Goal: Task Accomplishment & Management: Use online tool/utility

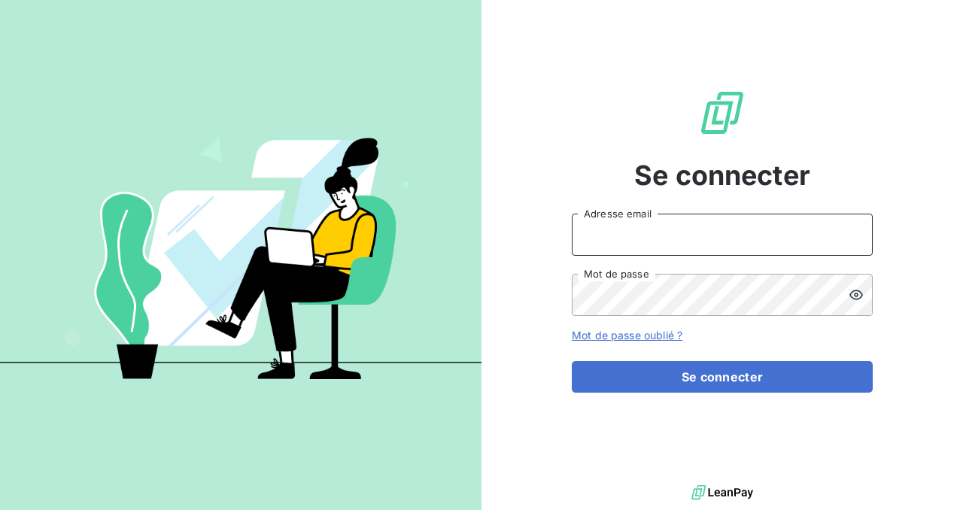
click at [616, 233] on input "Adresse email" at bounding box center [722, 235] width 301 height 42
type input "steve.muccio@silog-location.fr"
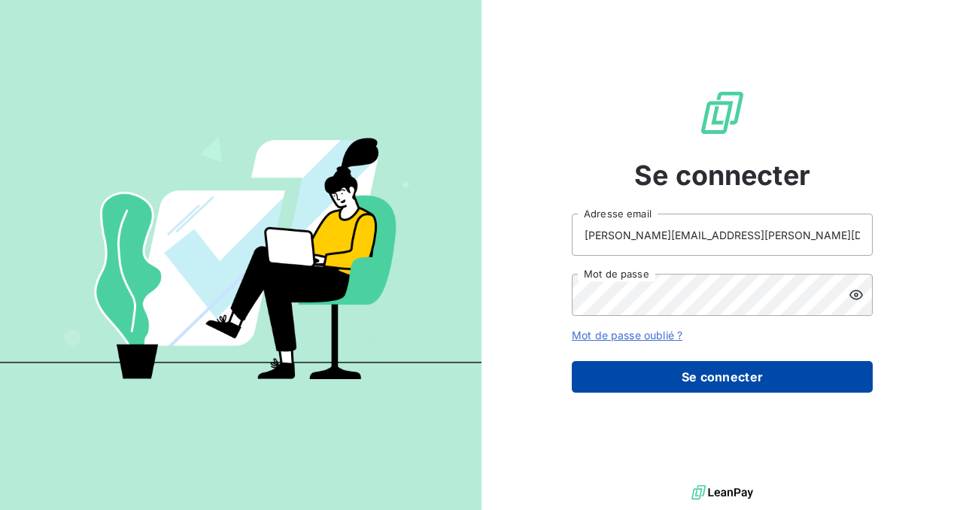
click at [656, 383] on button "Se connecter" at bounding box center [722, 377] width 301 height 32
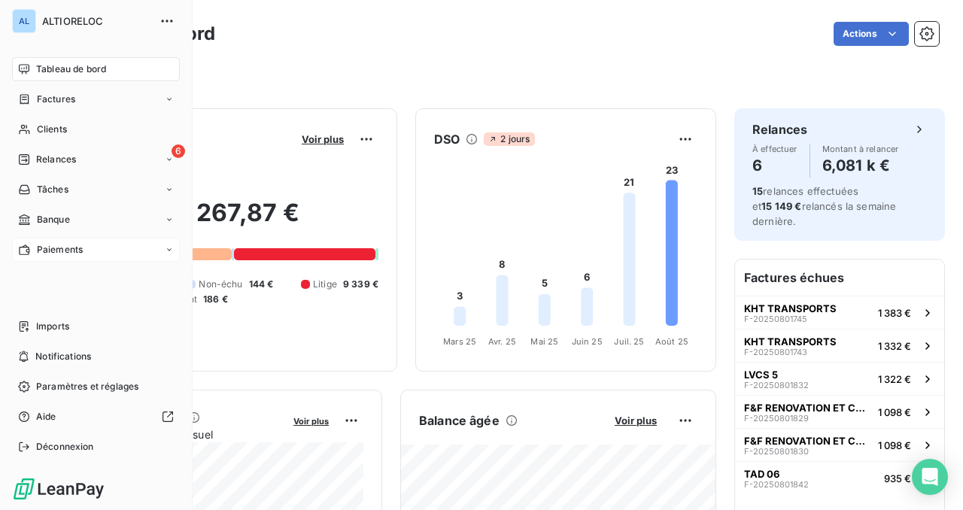
click at [38, 251] on span "Paiements" at bounding box center [60, 250] width 46 height 14
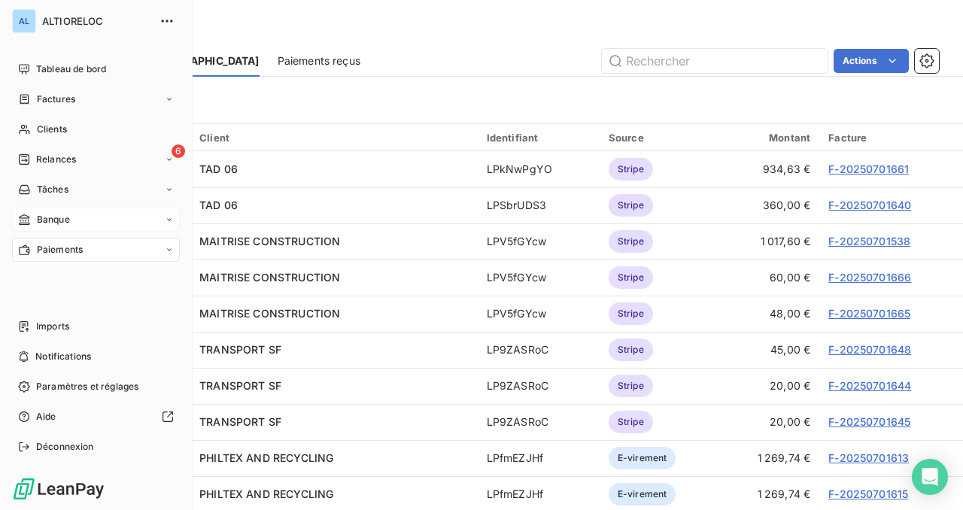
click at [40, 215] on span "Banque" at bounding box center [53, 220] width 33 height 14
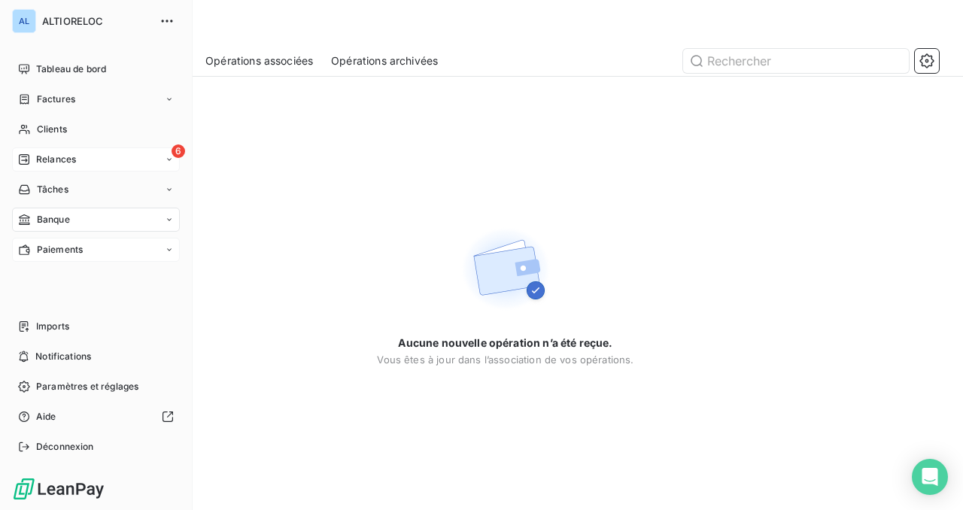
click at [57, 160] on span "Relances" at bounding box center [56, 160] width 40 height 14
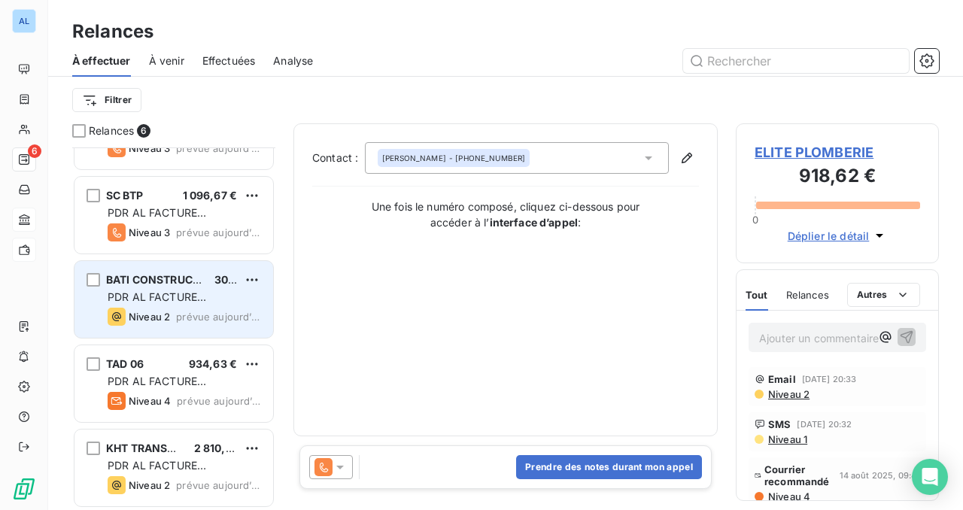
scroll to position [144, 0]
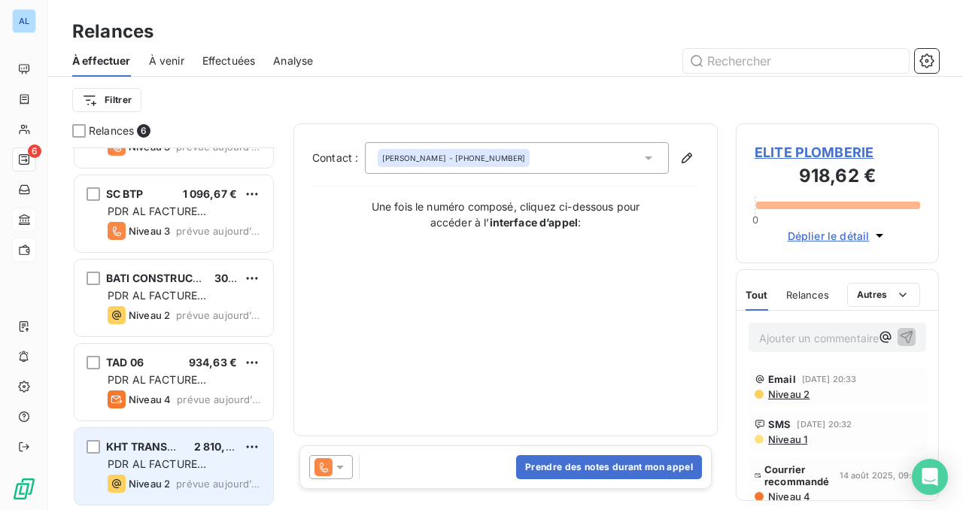
click at [178, 453] on span "KHT TRANSPORTS" at bounding box center [154, 446] width 97 height 13
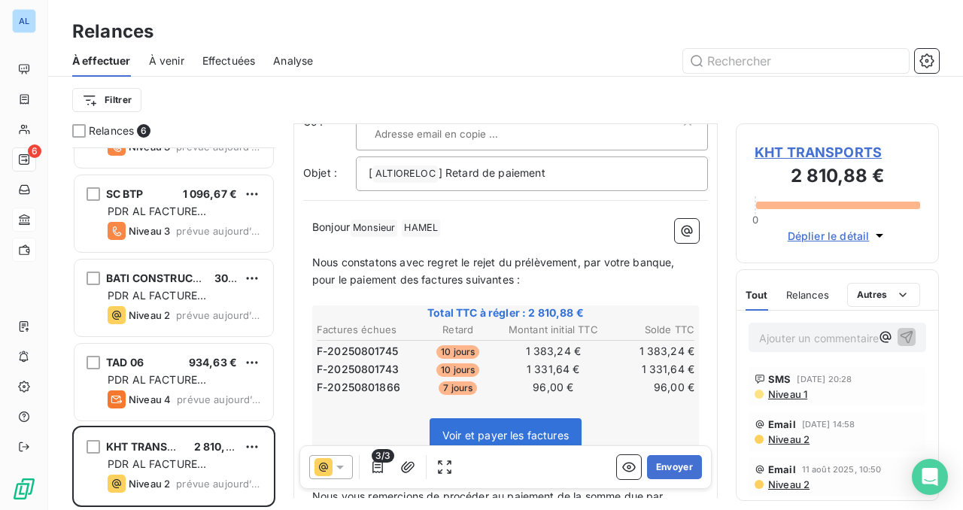
scroll to position [93, 0]
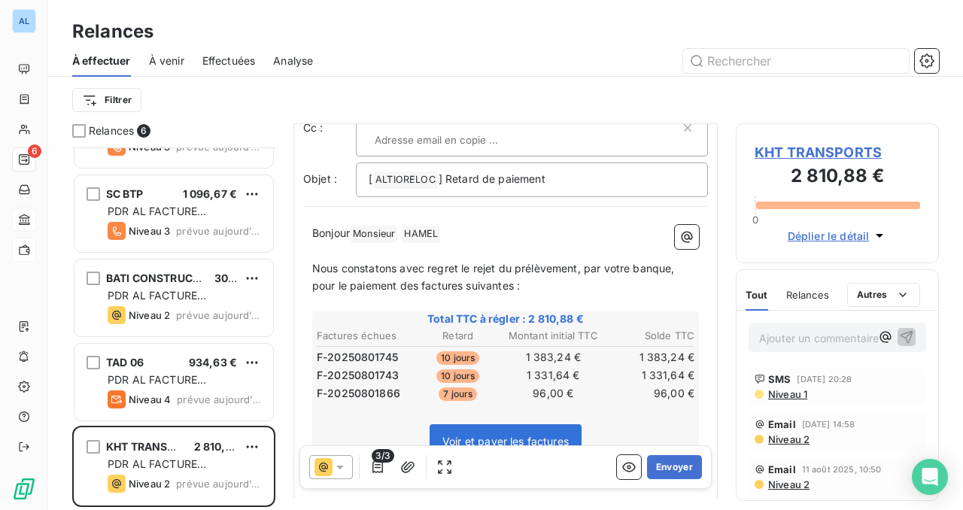
drag, startPoint x: 315, startPoint y: 246, endPoint x: 672, endPoint y: 236, distance: 357.7
click at [672, 260] on p "Nous constatons avec regret le rejet du prélèvement, par votre banque, pour le …" at bounding box center [505, 277] width 387 height 35
drag, startPoint x: 672, startPoint y: 236, endPoint x: 531, endPoint y: 254, distance: 142.7
click at [531, 260] on p "Nous constatons avec regret le rejet du prélèvement, par votre banque, pour le …" at bounding box center [505, 277] width 387 height 35
drag, startPoint x: 671, startPoint y: 249, endPoint x: 342, endPoint y: 243, distance: 329.7
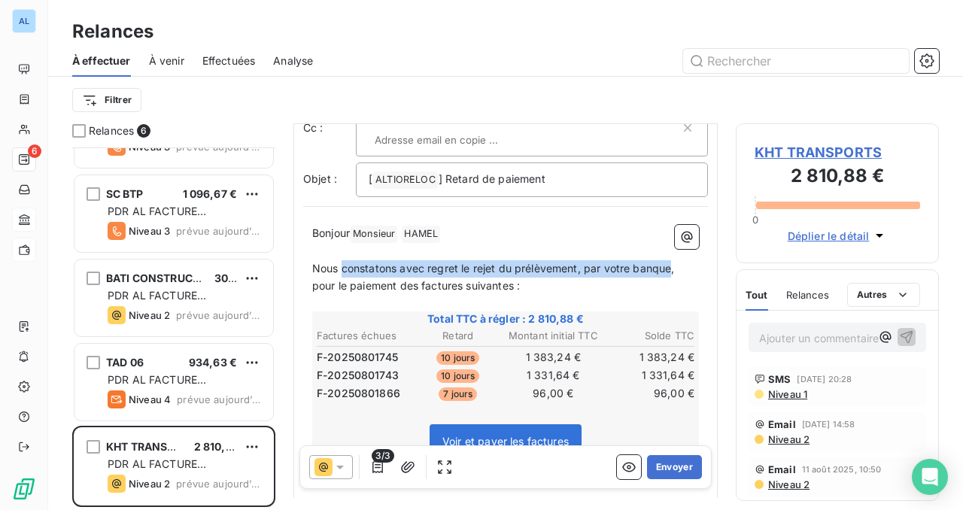
click at [342, 262] on span "Nous constatons avec regret le rejet du prélèvement, par votre banque, pour le …" at bounding box center [495, 277] width 366 height 30
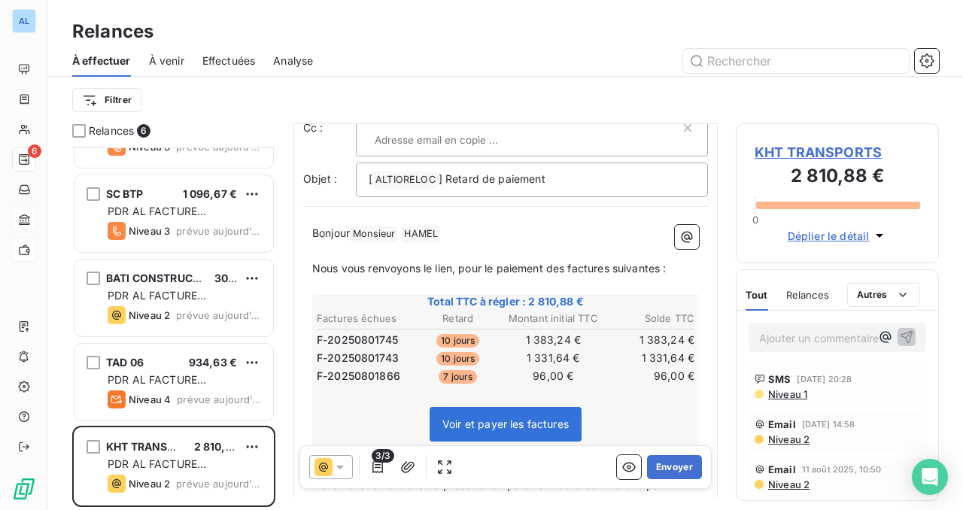
click at [457, 262] on span "Nous vous renvoyons le lien, pour le paiement des factures suivantes :" at bounding box center [489, 268] width 355 height 13
click at [318, 262] on span "Nous vous renvoyons le lien pour le paiement des factures suivantes :" at bounding box center [487, 268] width 351 height 13
click at [312, 262] on span "nous vous renvoyons le lien pour le paiement des factures suivantes :" at bounding box center [486, 268] width 349 height 13
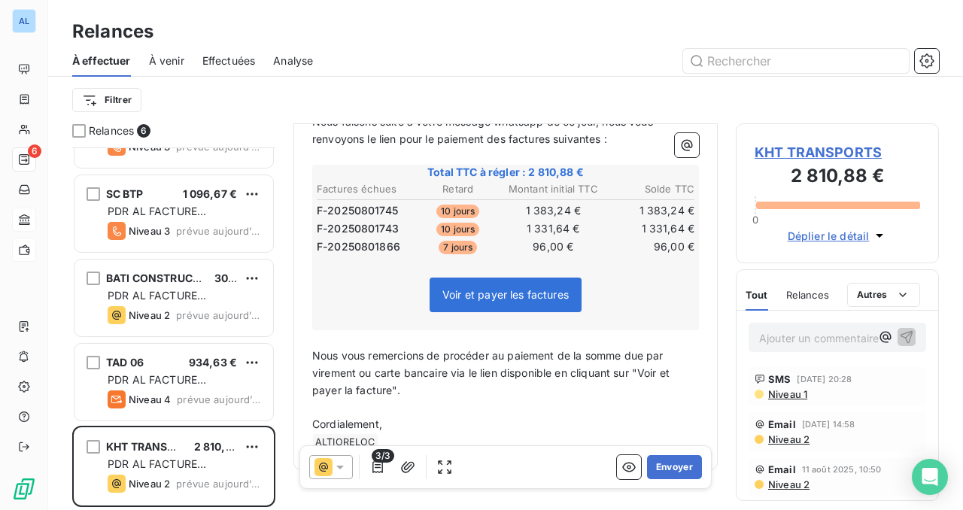
scroll to position [250, 0]
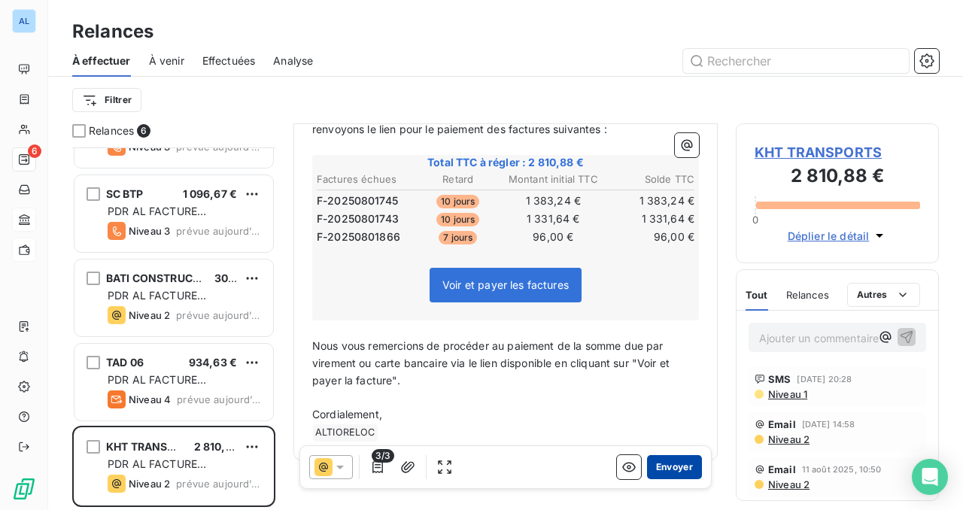
click at [689, 468] on button "Envoyer" at bounding box center [674, 467] width 55 height 24
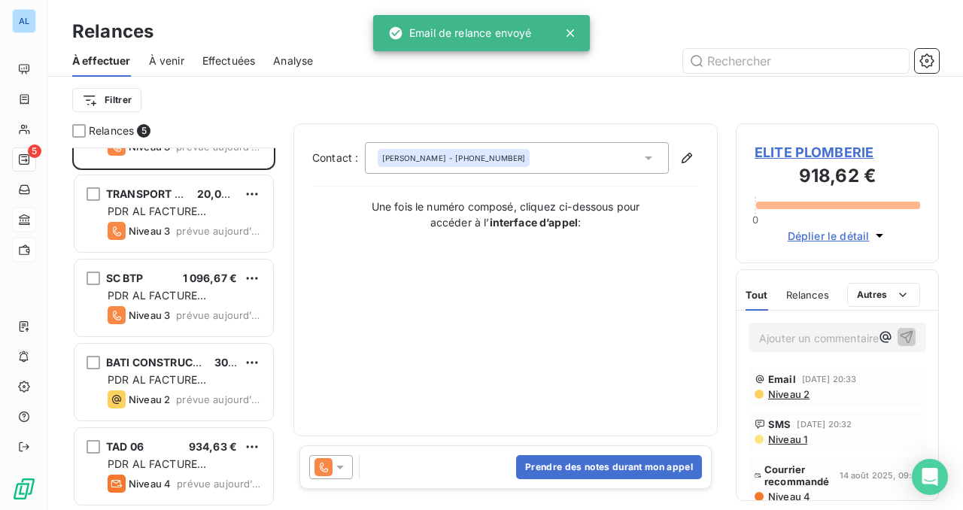
scroll to position [59, 0]
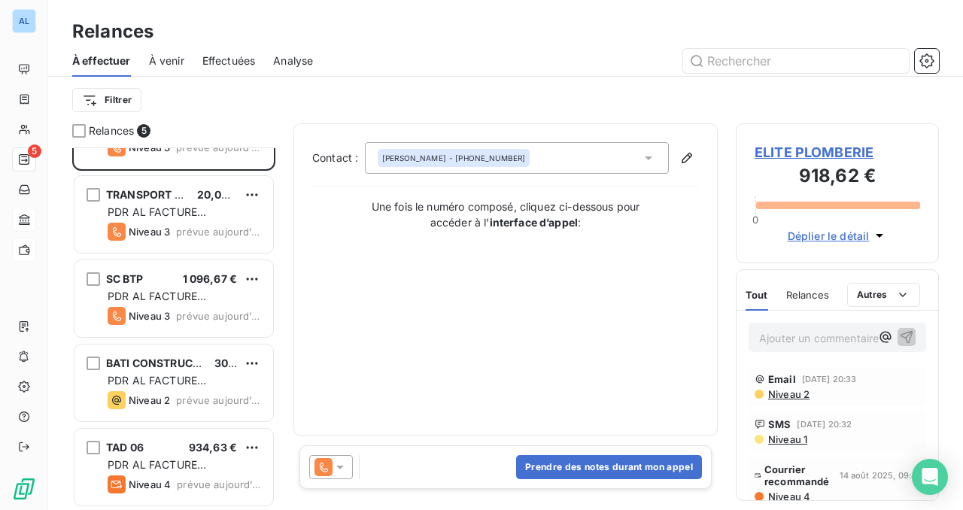
click at [344, 464] on icon at bounding box center [340, 467] width 15 height 15
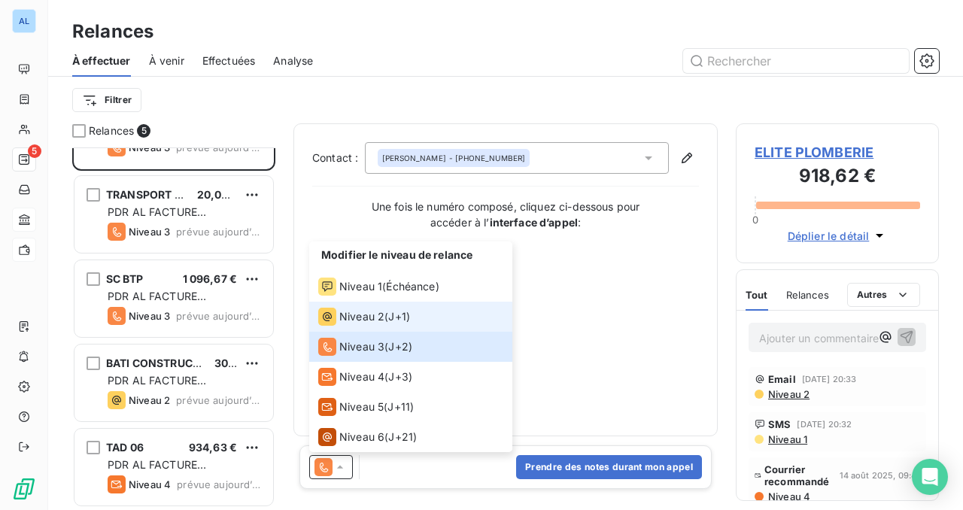
click at [368, 327] on li "Niveau 2 ( J+1 )" at bounding box center [410, 317] width 203 height 30
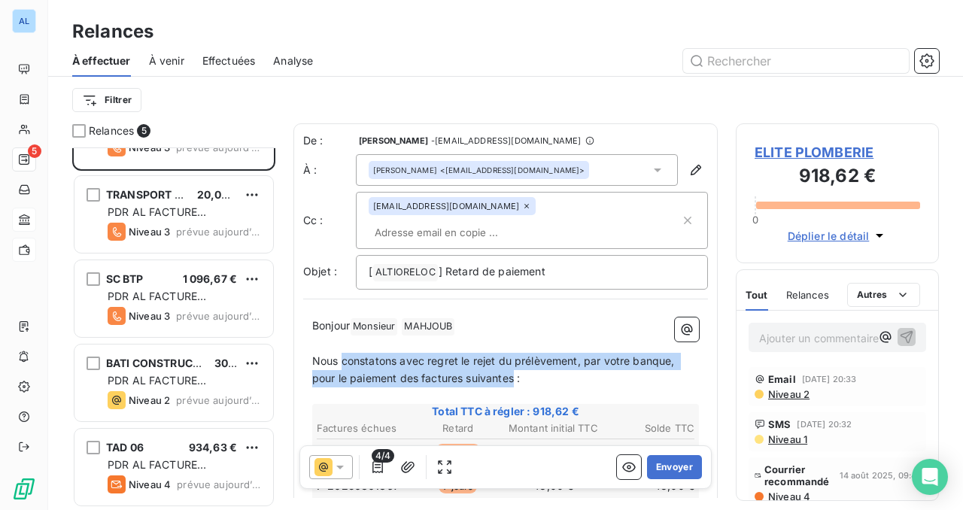
drag, startPoint x: 513, startPoint y: 353, endPoint x: 343, endPoint y: 336, distance: 170.9
click at [343, 355] on span "Nous constatons avec regret le rejet du prélèvement, par votre banque, pour le …" at bounding box center [495, 370] width 366 height 30
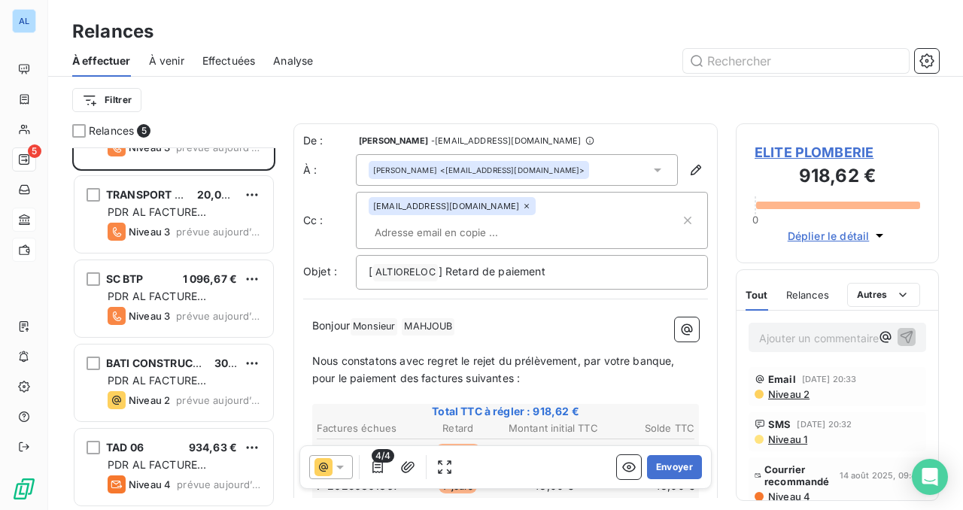
click at [349, 355] on span "Nous constatons avec regret le rejet du prélèvement, par votre banque, pour le …" at bounding box center [495, 370] width 366 height 30
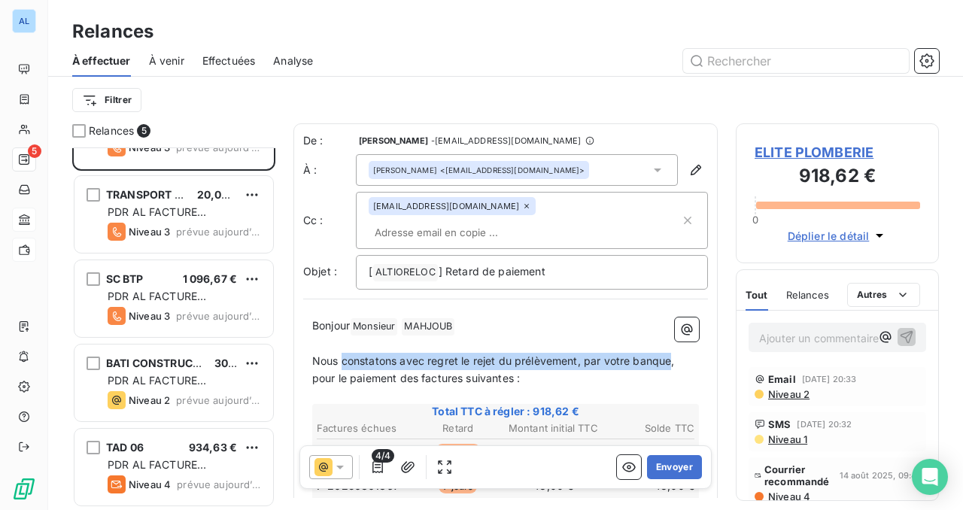
drag, startPoint x: 342, startPoint y: 339, endPoint x: 670, endPoint y: 338, distance: 327.4
click at [670, 355] on span "Nous constatons avec regret le rejet du prélèvement, par votre banque, pour le …" at bounding box center [495, 370] width 366 height 30
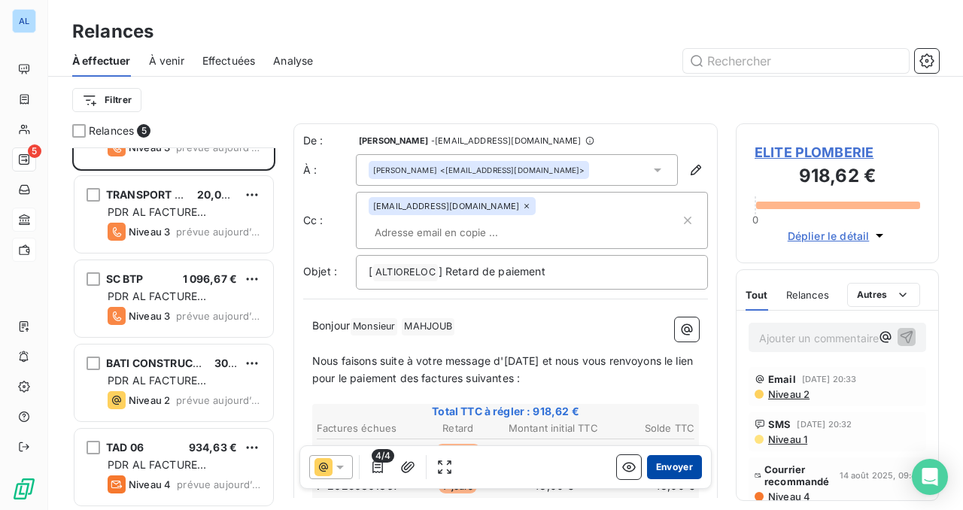
click at [683, 470] on button "Envoyer" at bounding box center [674, 467] width 55 height 24
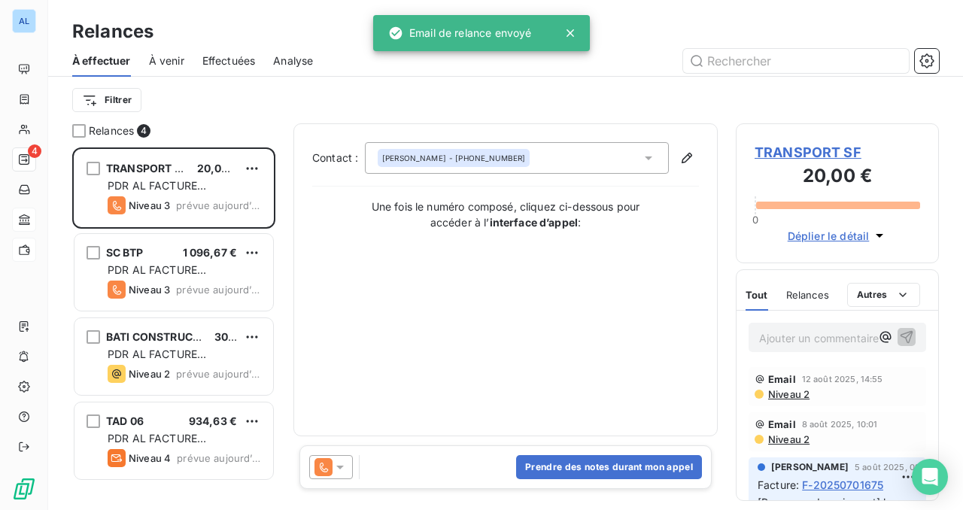
click at [343, 470] on icon at bounding box center [340, 467] width 15 height 15
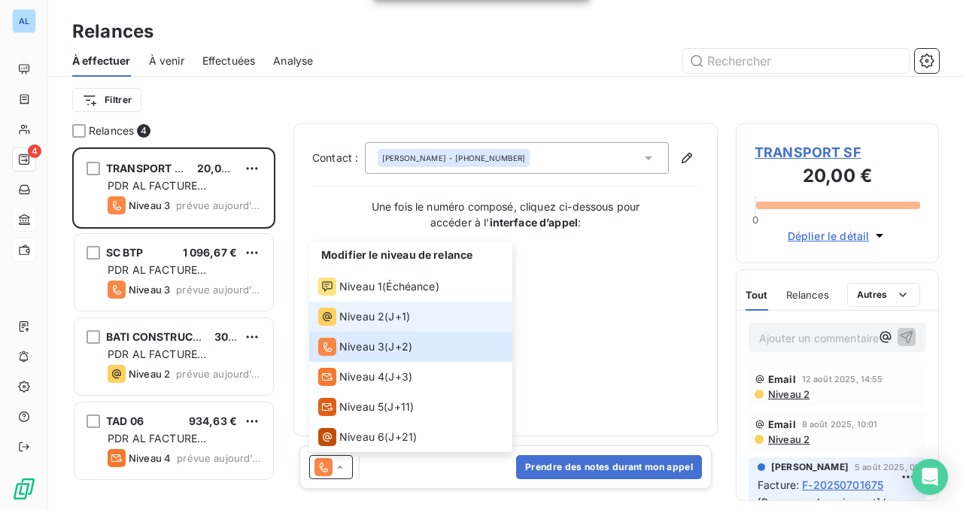
click at [373, 326] on li "Niveau 2 ( J+1 )" at bounding box center [410, 317] width 203 height 30
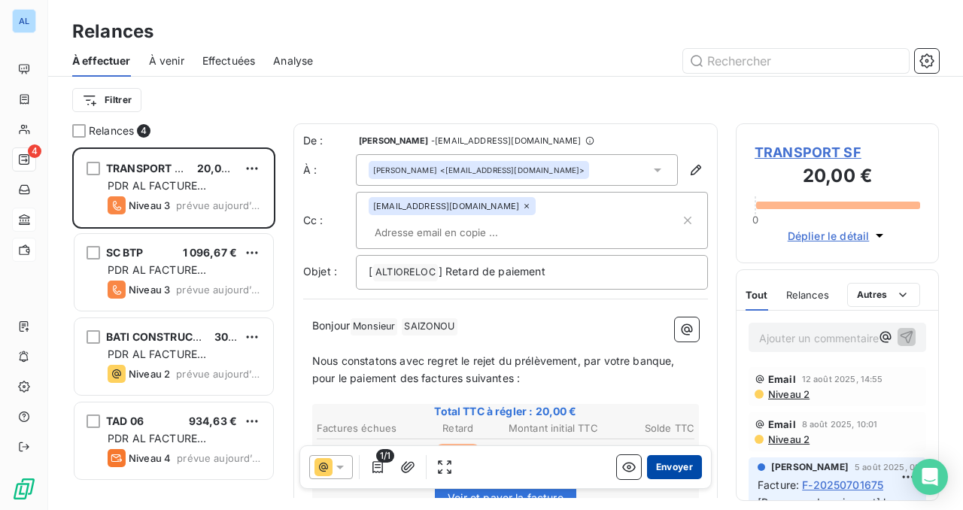
click at [677, 464] on button "Envoyer" at bounding box center [674, 467] width 55 height 24
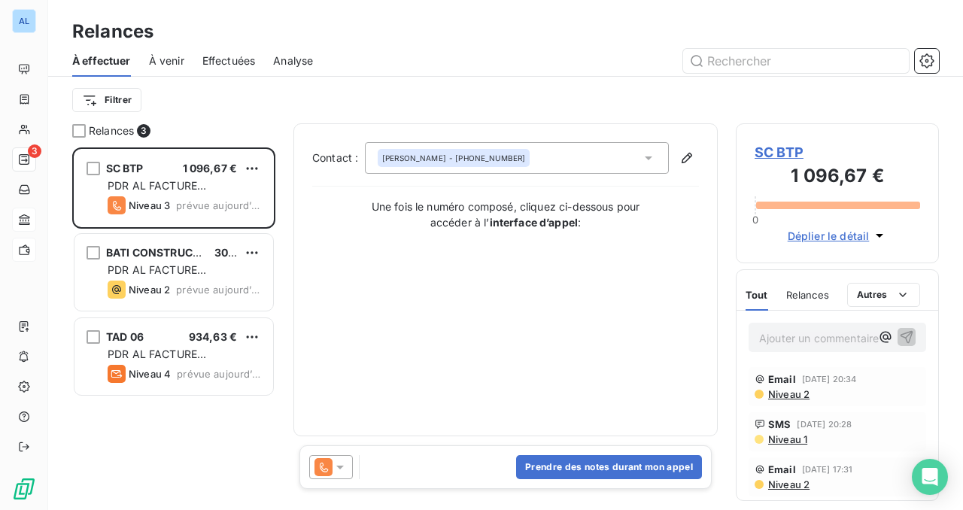
click at [342, 473] on icon at bounding box center [340, 467] width 15 height 15
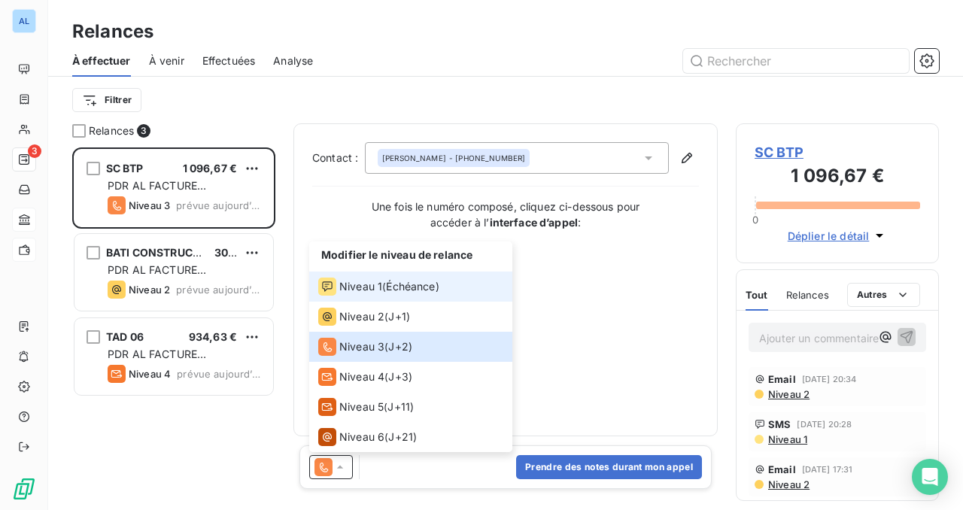
click at [392, 298] on li "Niveau 1 ( Échéance )" at bounding box center [410, 287] width 203 height 30
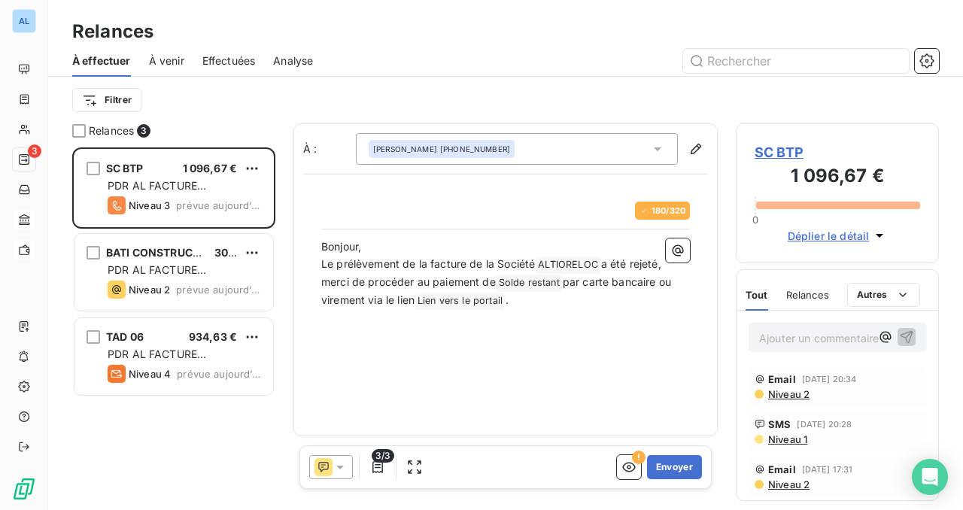
scroll to position [363, 203]
click at [679, 470] on button "Envoyer" at bounding box center [674, 467] width 55 height 24
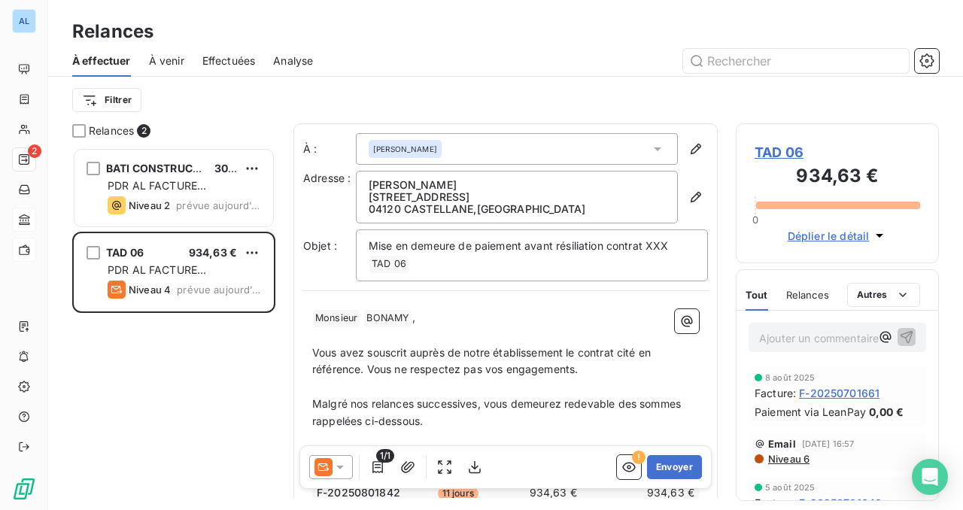
click at [784, 156] on span "TAD 06" at bounding box center [838, 152] width 166 height 20
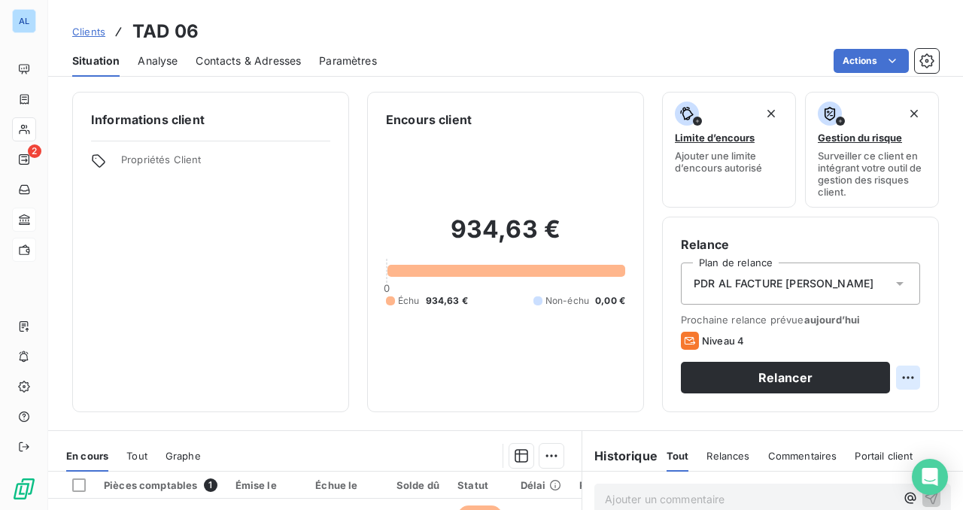
click at [915, 377] on html "AL 2 Clients TAD 06 Situation Analyse Contacts & Adresses Paramètres Actions In…" at bounding box center [481, 255] width 963 height 510
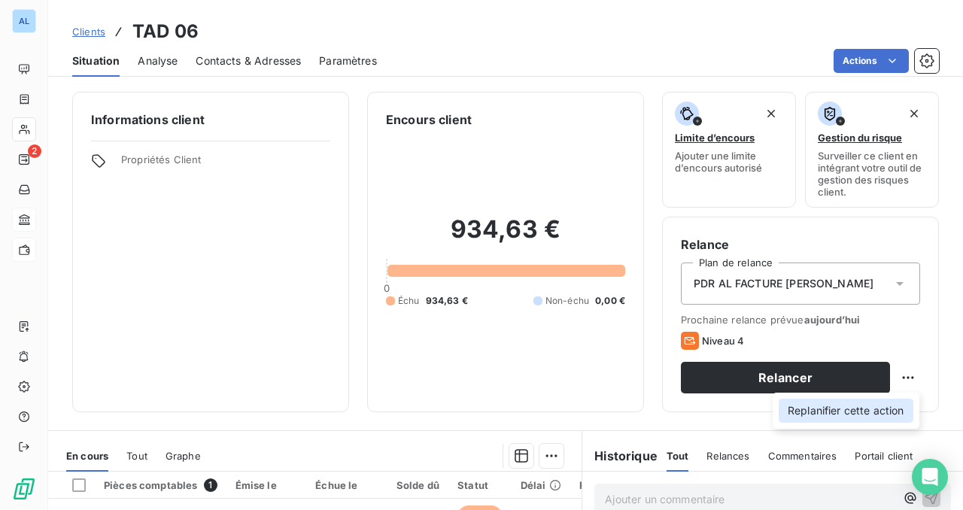
click at [870, 410] on div "Replanifier cette action" at bounding box center [846, 411] width 135 height 24
select select "7"
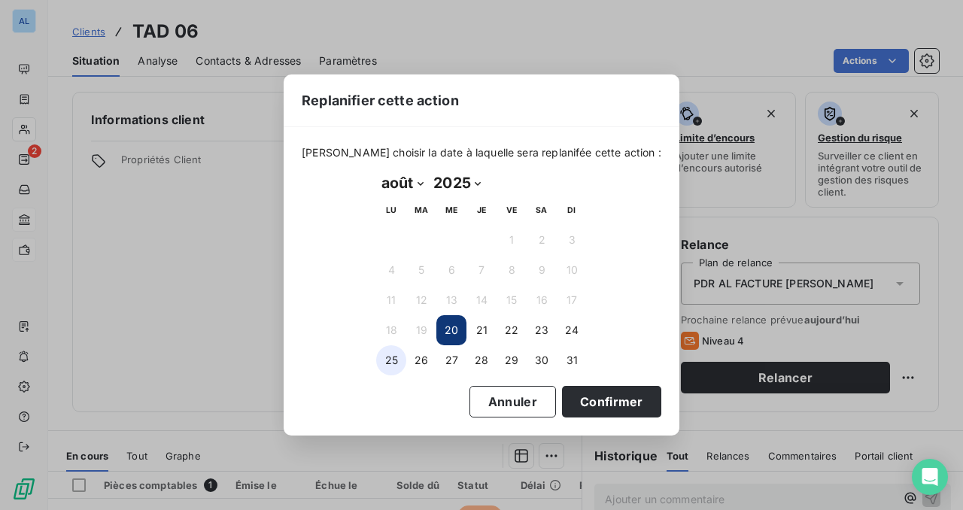
click at [390, 359] on button "25" at bounding box center [391, 360] width 30 height 30
click at [592, 400] on button "Confirmer" at bounding box center [611, 402] width 99 height 32
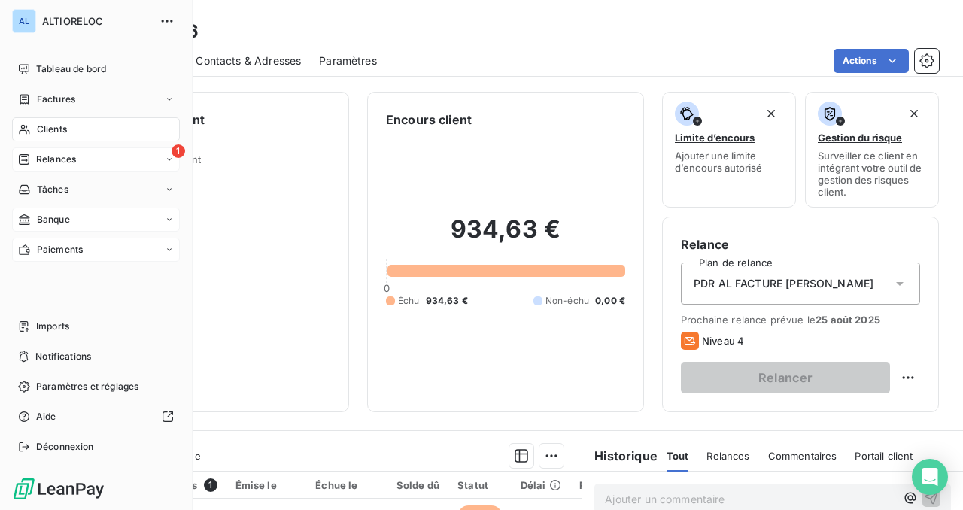
click at [65, 166] on div "1 Relances" at bounding box center [96, 160] width 168 height 24
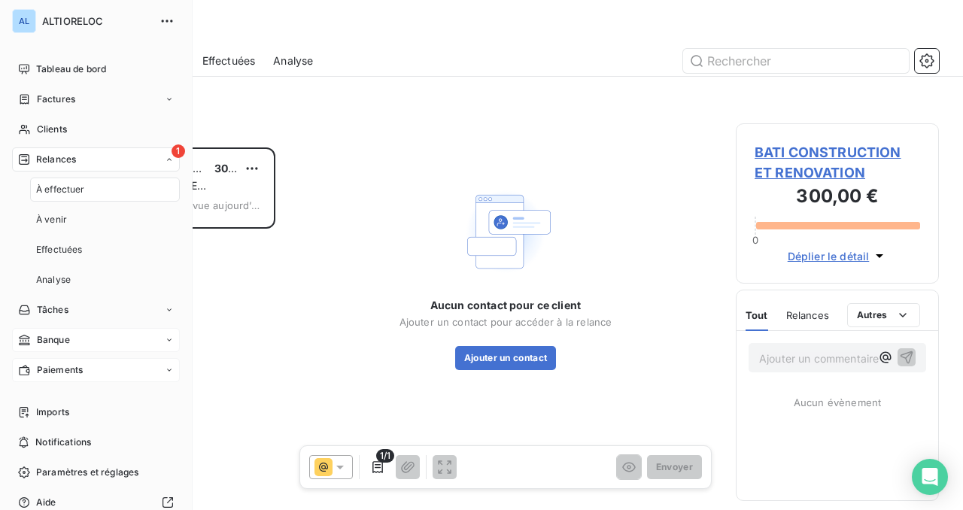
scroll to position [363, 203]
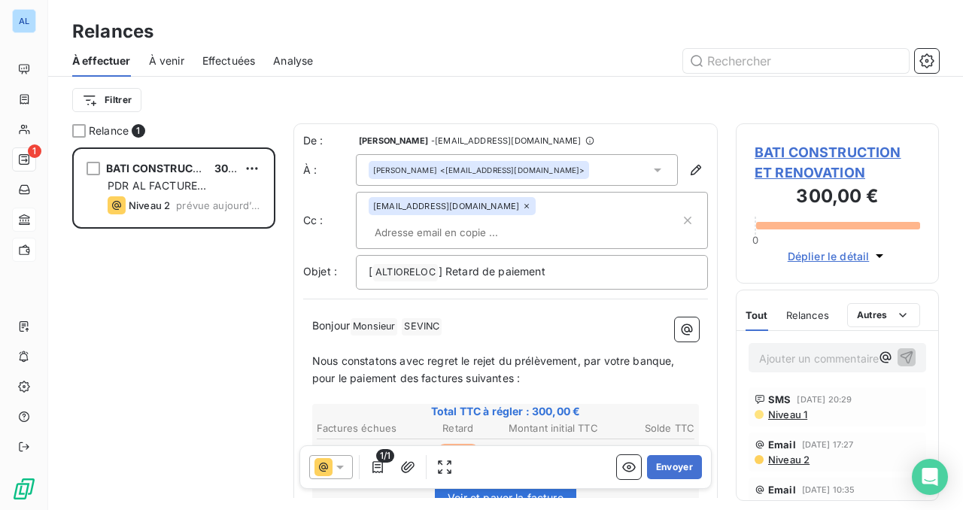
click at [342, 464] on icon at bounding box center [340, 467] width 15 height 15
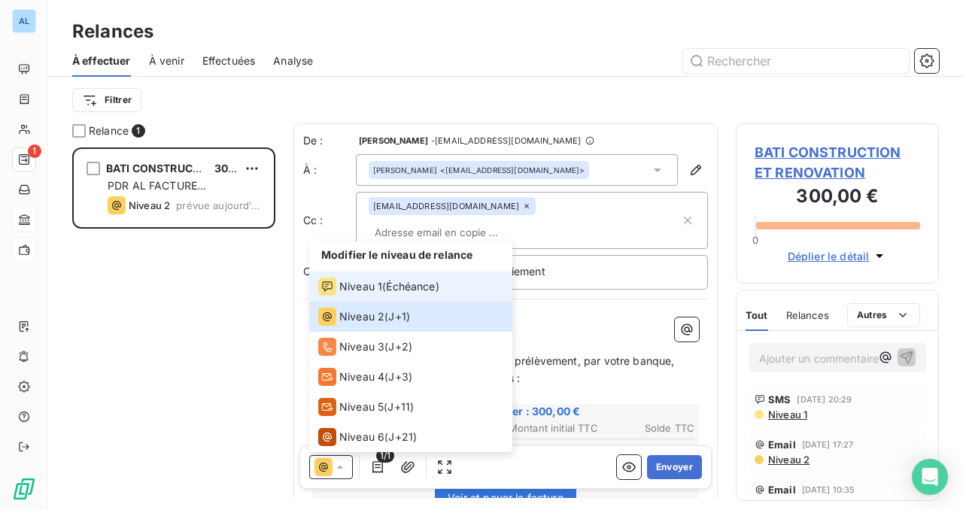
click at [430, 286] on span "Échéance )" at bounding box center [412, 286] width 53 height 15
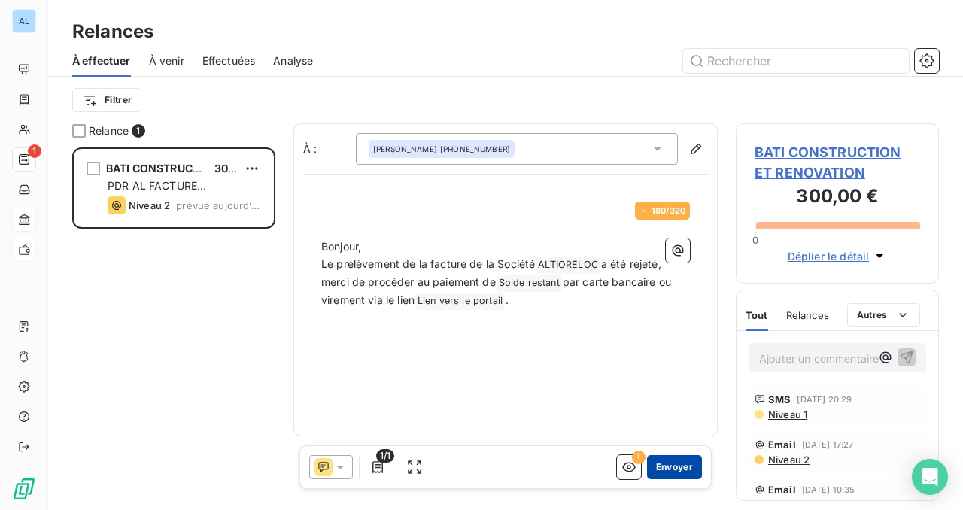
click at [669, 467] on button "Envoyer" at bounding box center [674, 467] width 55 height 24
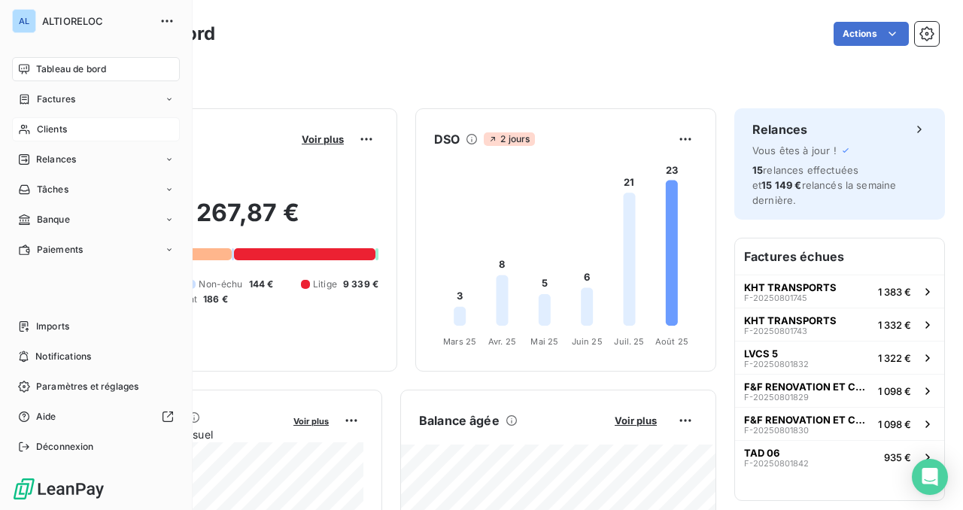
click at [53, 125] on span "Clients" at bounding box center [52, 130] width 30 height 14
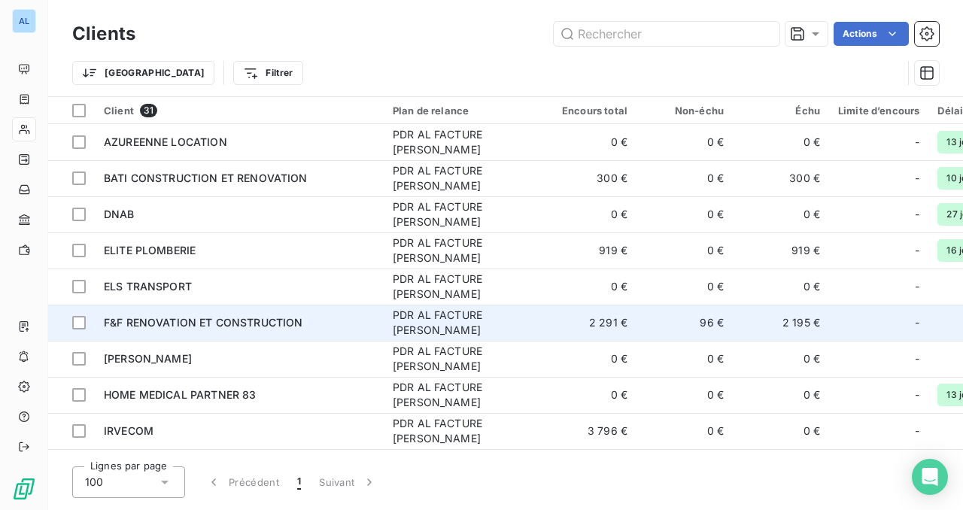
click at [208, 321] on span "F&F RENOVATION ET CONSTRUCTION" at bounding box center [203, 322] width 199 height 13
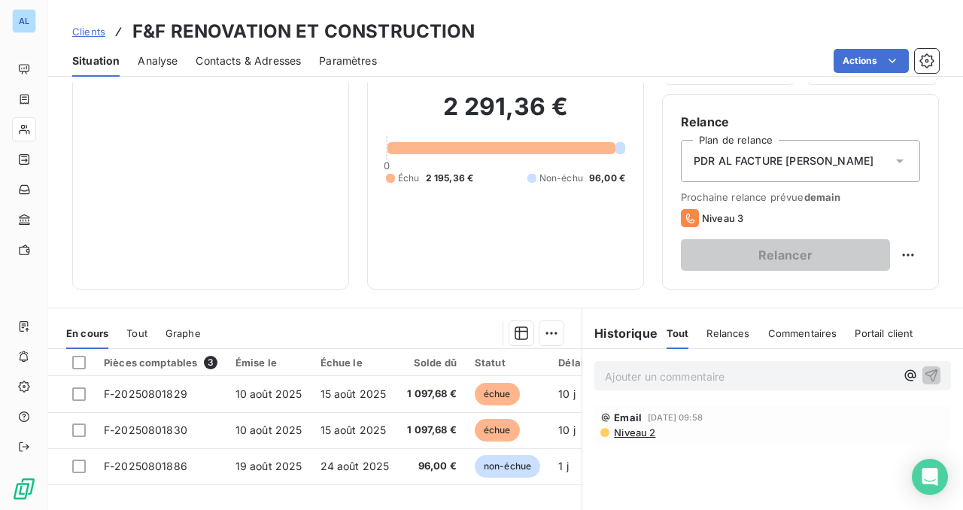
scroll to position [169, 0]
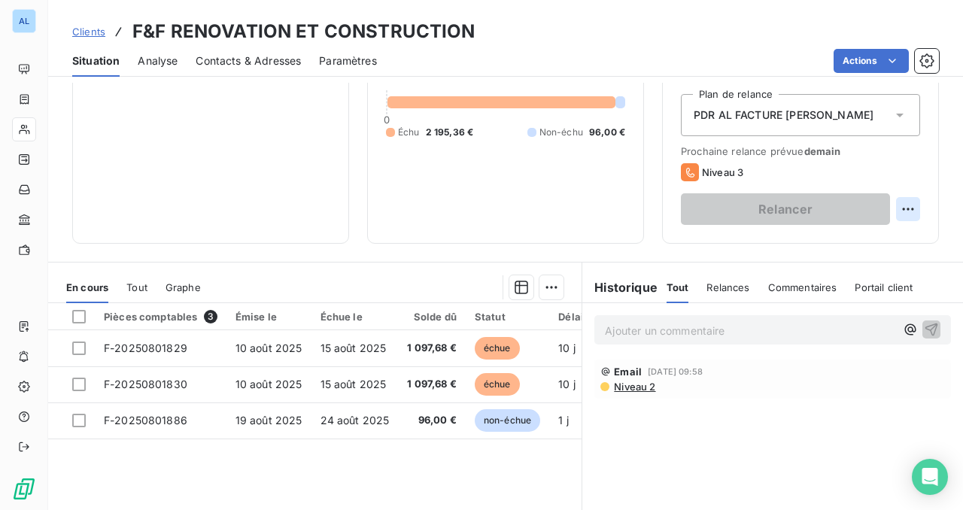
click at [912, 207] on html "AL Clients F&F RENOVATION ET CONSTRUCTION Situation Analyse Contacts & Adresses…" at bounding box center [481, 255] width 963 height 510
click at [865, 235] on div "Replanifier cette action" at bounding box center [846, 242] width 135 height 24
select select "7"
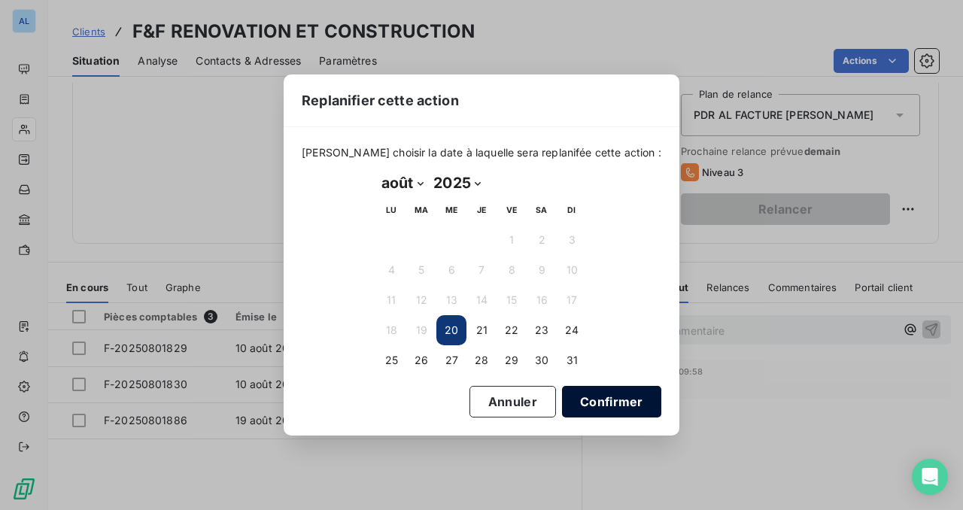
click at [581, 389] on button "Confirmer" at bounding box center [611, 402] width 99 height 32
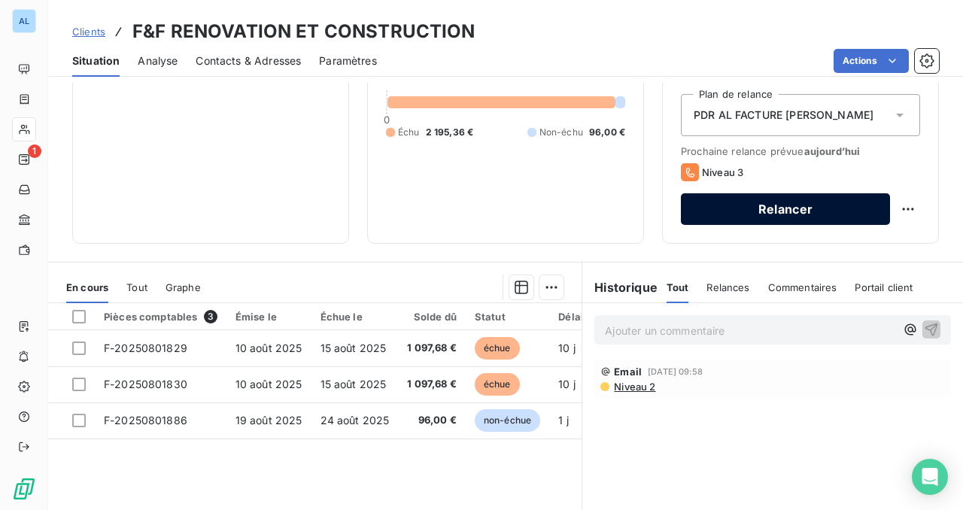
click at [787, 209] on button "Relancer" at bounding box center [785, 209] width 209 height 32
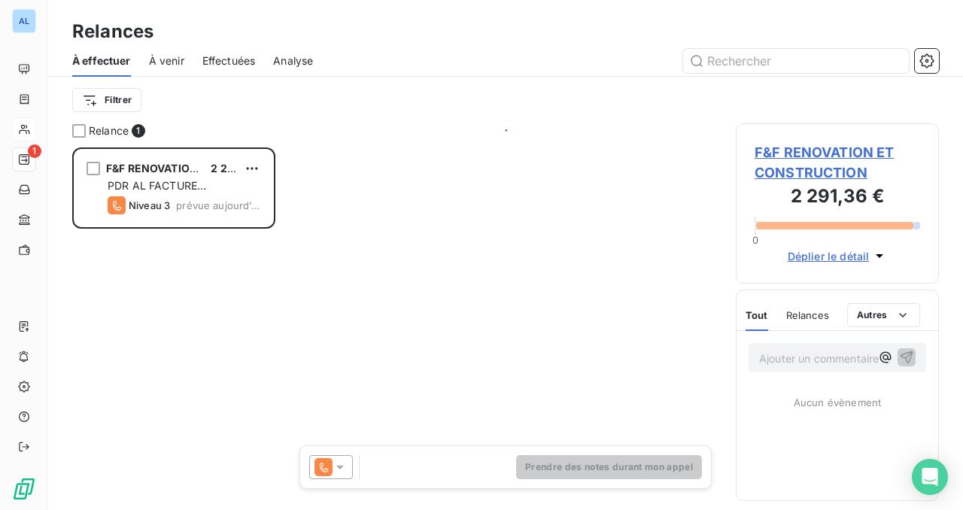
scroll to position [363, 203]
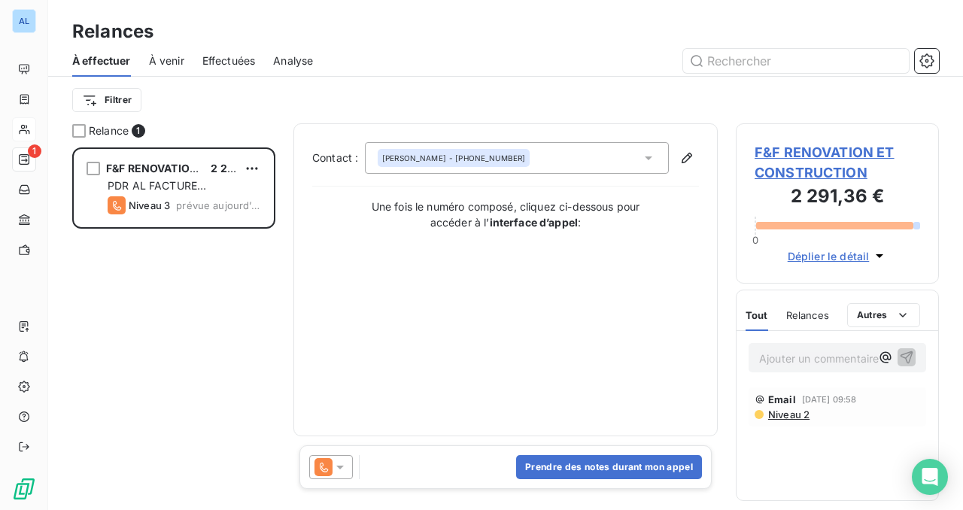
click at [342, 470] on icon at bounding box center [340, 467] width 15 height 15
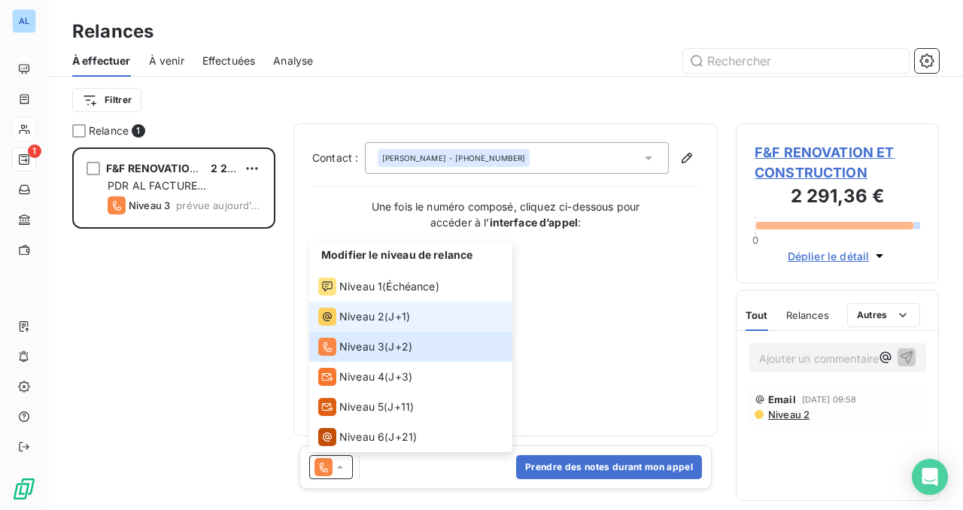
click at [395, 315] on span "J+1 )" at bounding box center [399, 316] width 22 height 15
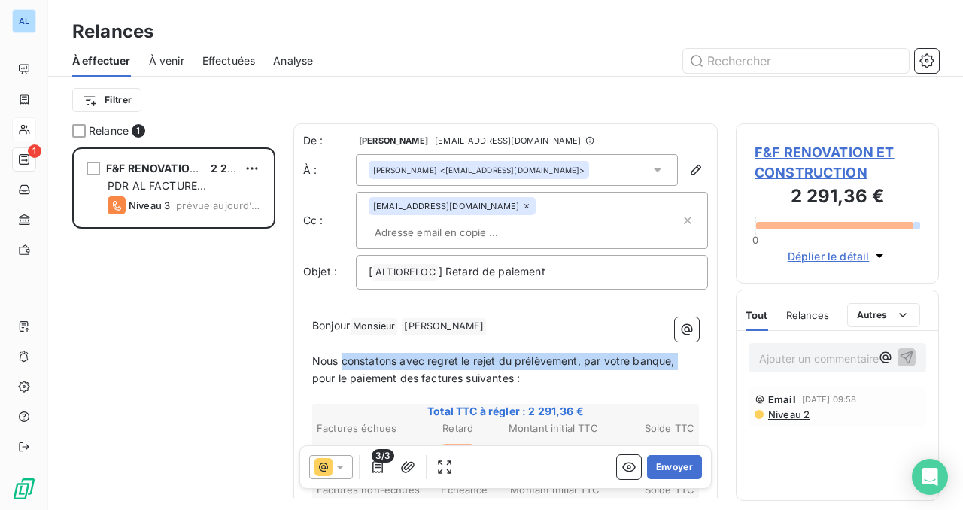
drag, startPoint x: 342, startPoint y: 338, endPoint x: 312, endPoint y: 352, distance: 33.0
click at [312, 355] on span "Nous constatons avec regret le rejet du prélèvement, par votre banque, pour le …" at bounding box center [495, 370] width 366 height 30
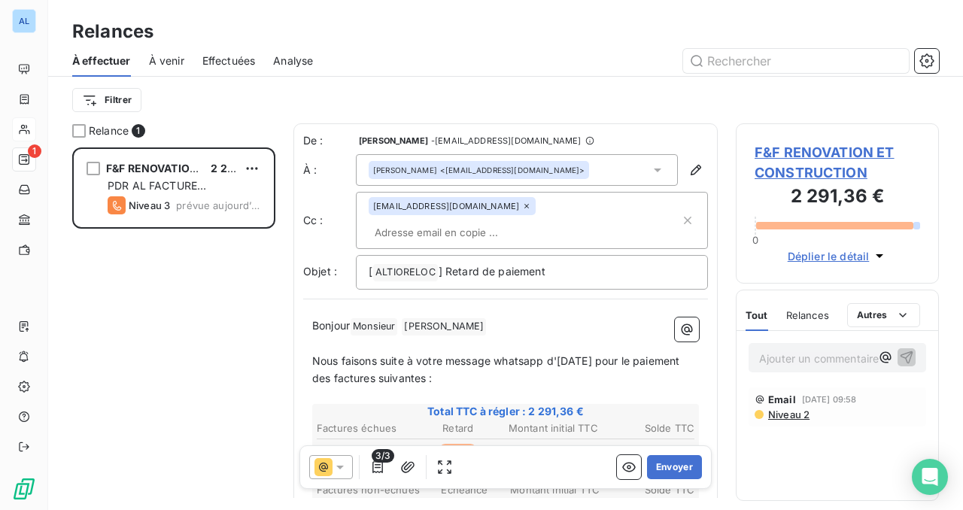
click at [500, 355] on span "Nous faisons suite à votre message whatsapp d'hier pour le paiement des facture…" at bounding box center [497, 370] width 371 height 30
click at [583, 355] on span "Nous faisons suite à votre message Whatsapp d'hier pour le paiement des facture…" at bounding box center [498, 370] width 373 height 30
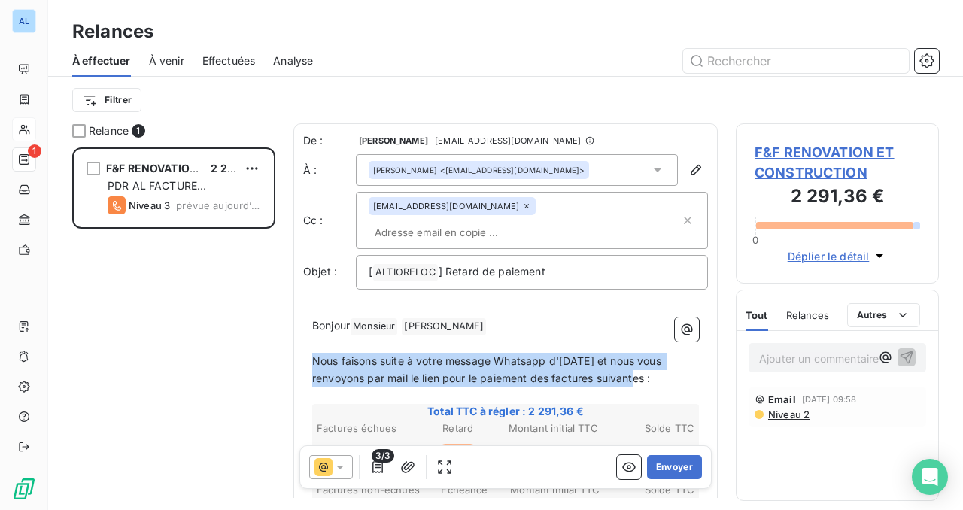
drag, startPoint x: 647, startPoint y: 358, endPoint x: 309, endPoint y: 336, distance: 337.9
click at [309, 336] on div "Bonjour Monsieur ﻿ AMORIM FERREIRA ﻿ ﻿ ﻿ Nous faisons suite à votre message Wha…" at bounding box center [505, 517] width 405 height 417
copy span "Nous faisons suite à votre message Whatsapp d'hier et nous vous renvoyons par m…"
click at [661, 465] on button "Envoyer" at bounding box center [674, 467] width 55 height 24
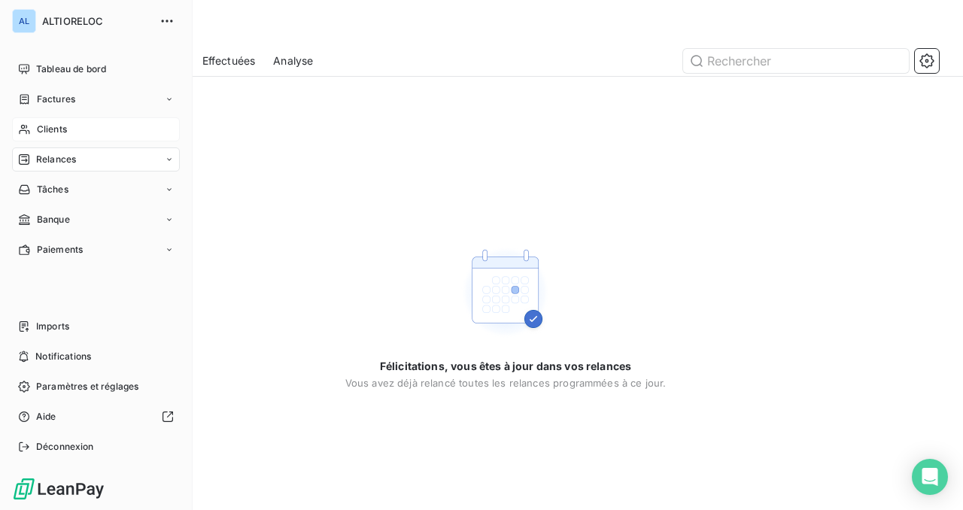
click at [42, 127] on span "Clients" at bounding box center [52, 130] width 30 height 14
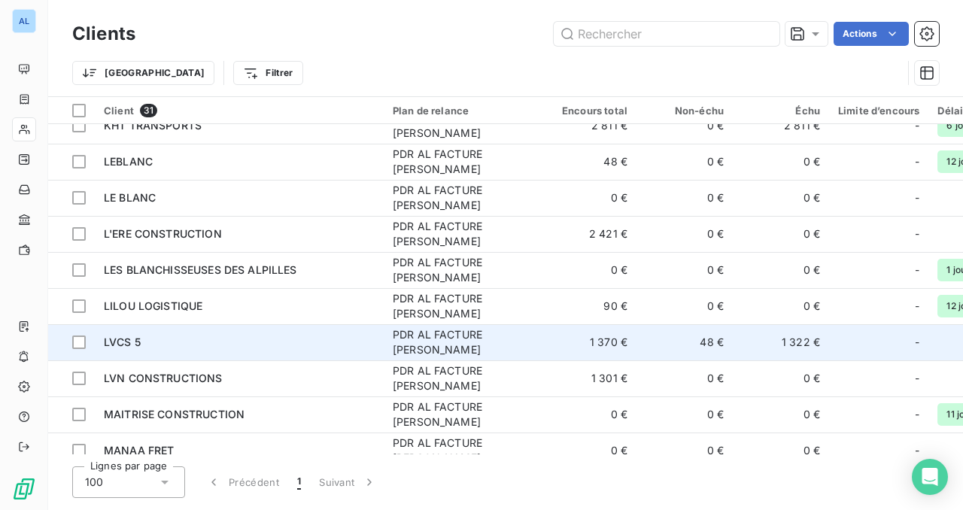
scroll to position [383, 0]
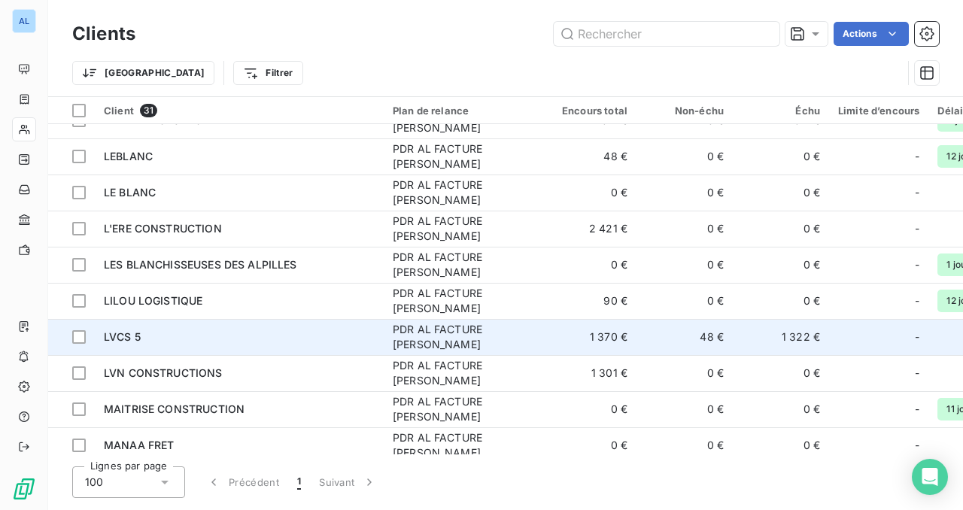
click at [117, 341] on span "LVCS 5" at bounding box center [122, 336] width 37 height 13
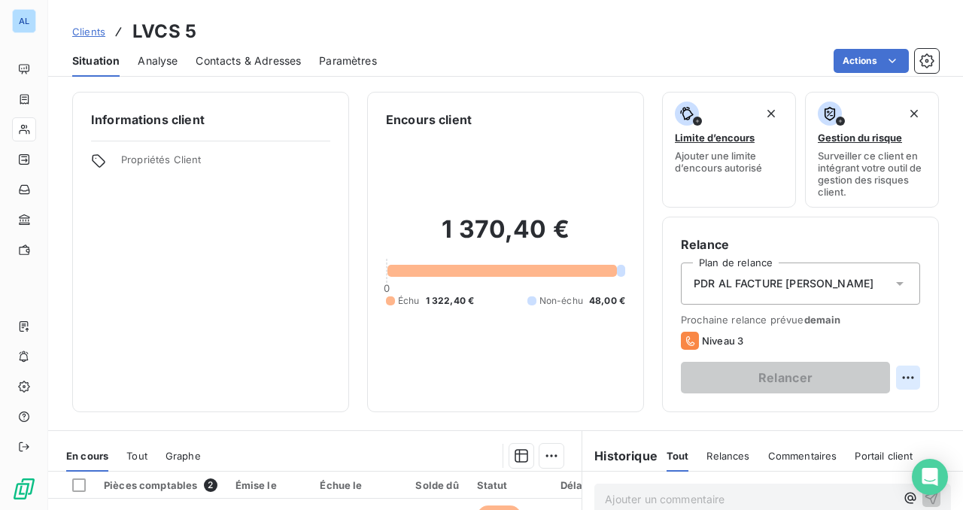
click at [909, 378] on html "AL Clients LVCS 5 Situation Analyse Contacts & Adresses Paramètres Actions Info…" at bounding box center [481, 255] width 963 height 510
click at [836, 408] on div "Replanifier cette action" at bounding box center [846, 411] width 135 height 24
select select "7"
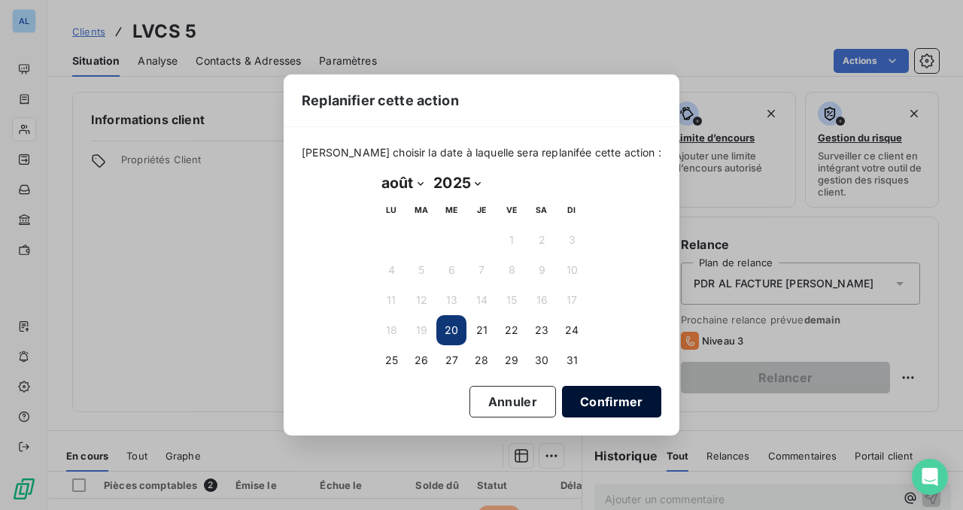
click at [577, 403] on button "Confirmer" at bounding box center [611, 402] width 99 height 32
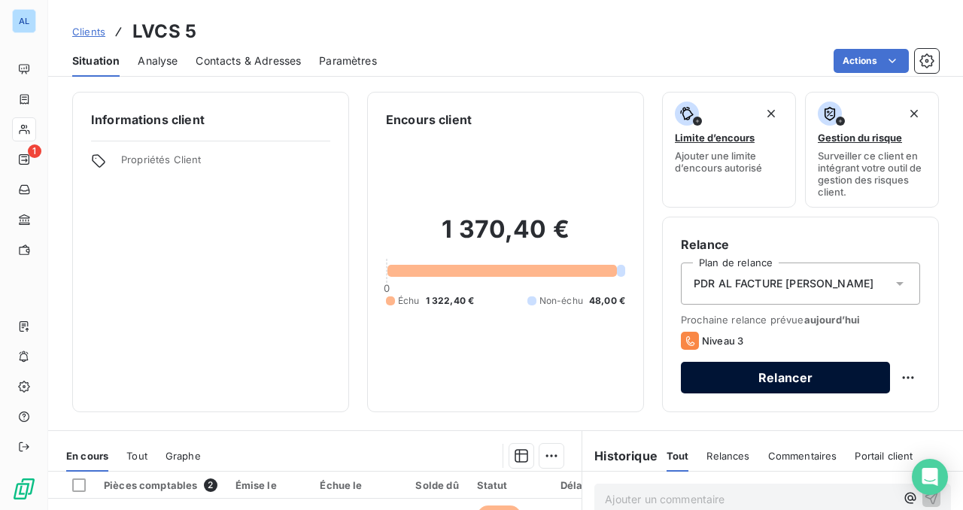
click at [744, 373] on button "Relancer" at bounding box center [785, 378] width 209 height 32
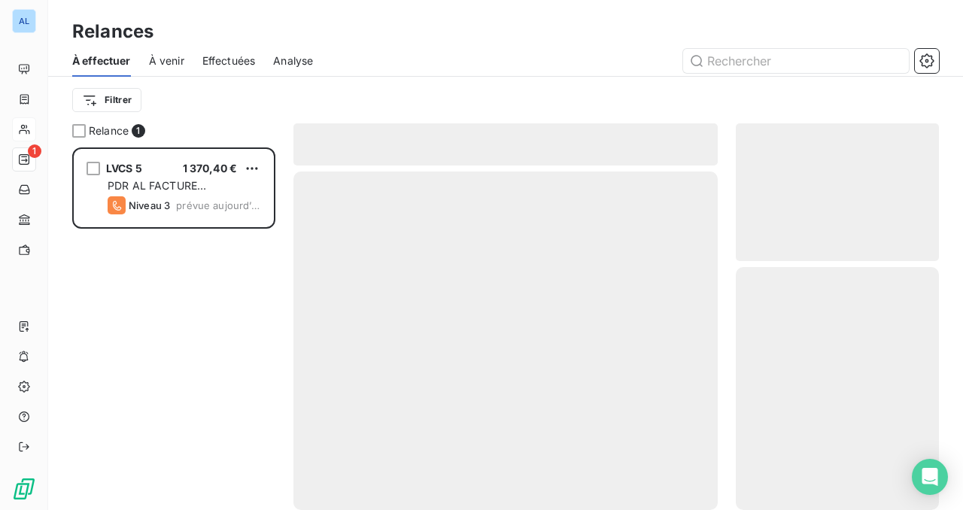
scroll to position [363, 203]
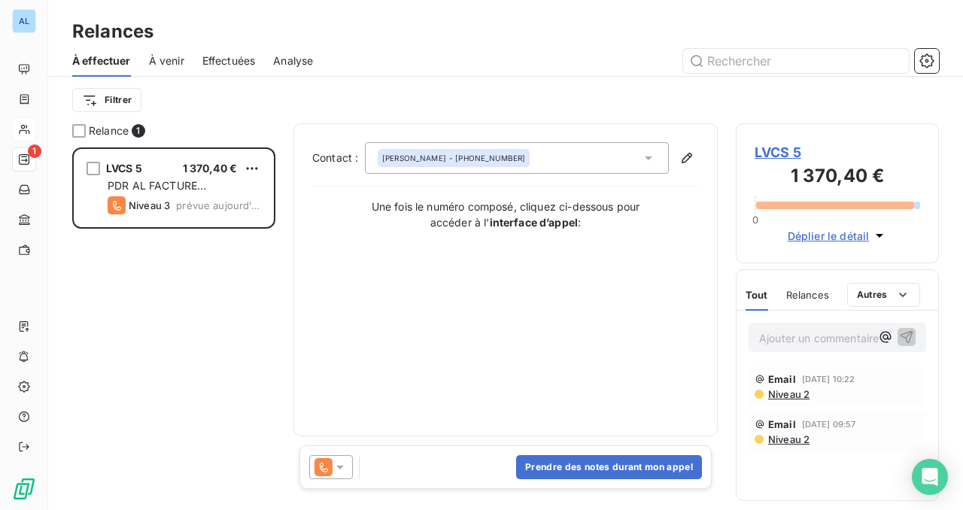
click at [348, 467] on div at bounding box center [331, 467] width 44 height 24
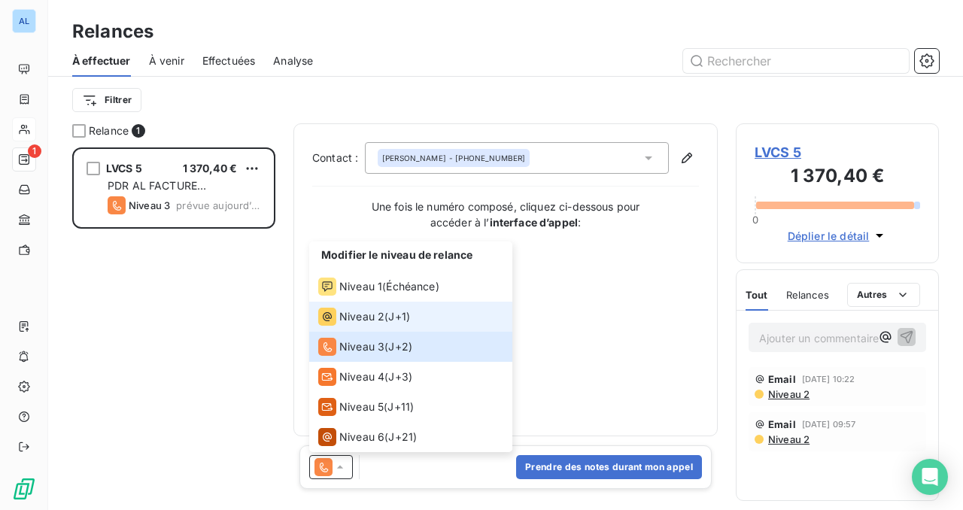
click at [369, 312] on span "Niveau 2" at bounding box center [361, 316] width 45 height 15
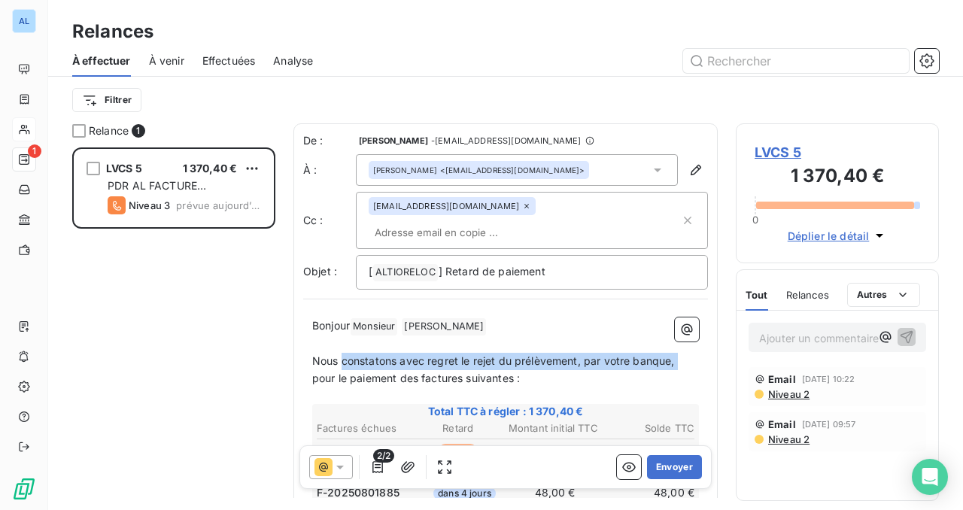
drag, startPoint x: 344, startPoint y: 339, endPoint x: 311, endPoint y: 356, distance: 37.0
click at [311, 356] on div "Bonjour Monsieur ﻿ SALAMON ﻿ ﻿ ﻿ Nous constatons avec regret le rejet du prélèv…" at bounding box center [505, 508] width 405 height 399
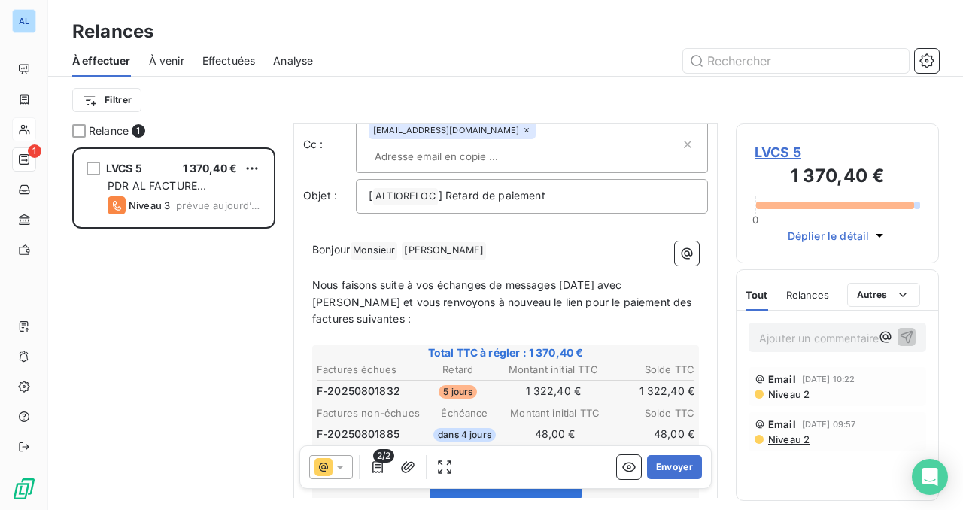
scroll to position [101, 0]
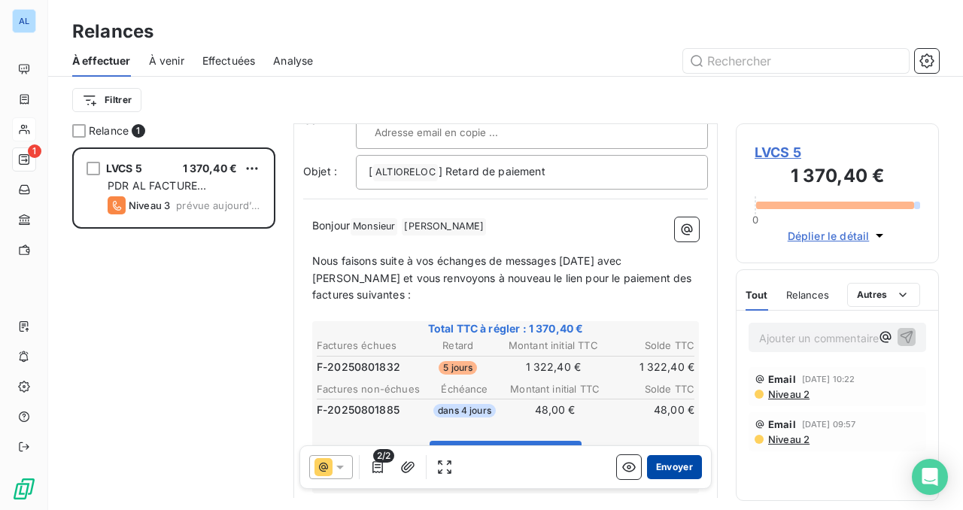
click at [675, 465] on button "Envoyer" at bounding box center [674, 467] width 55 height 24
